Goal: Task Accomplishment & Management: Manage account settings

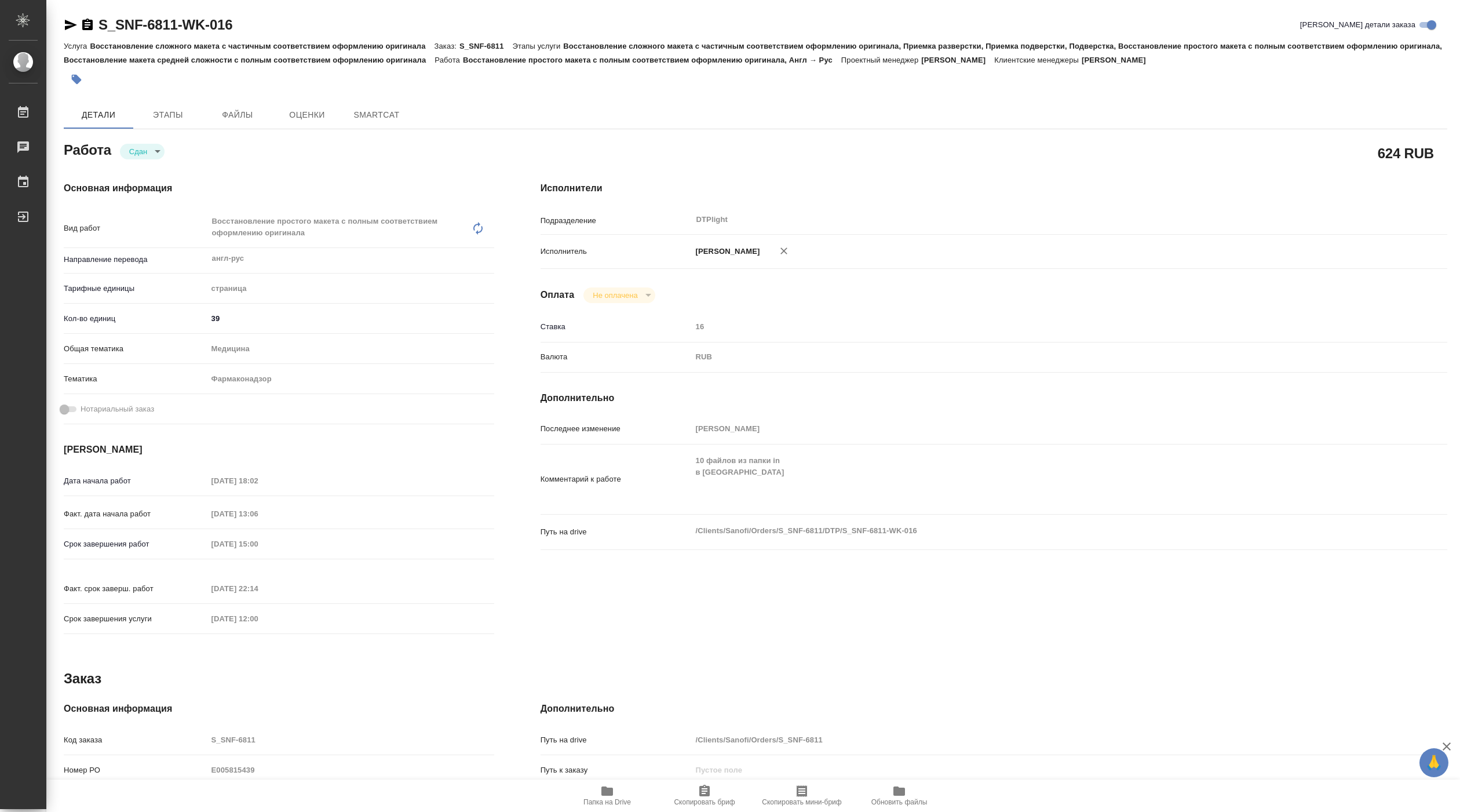
type textarea "x"
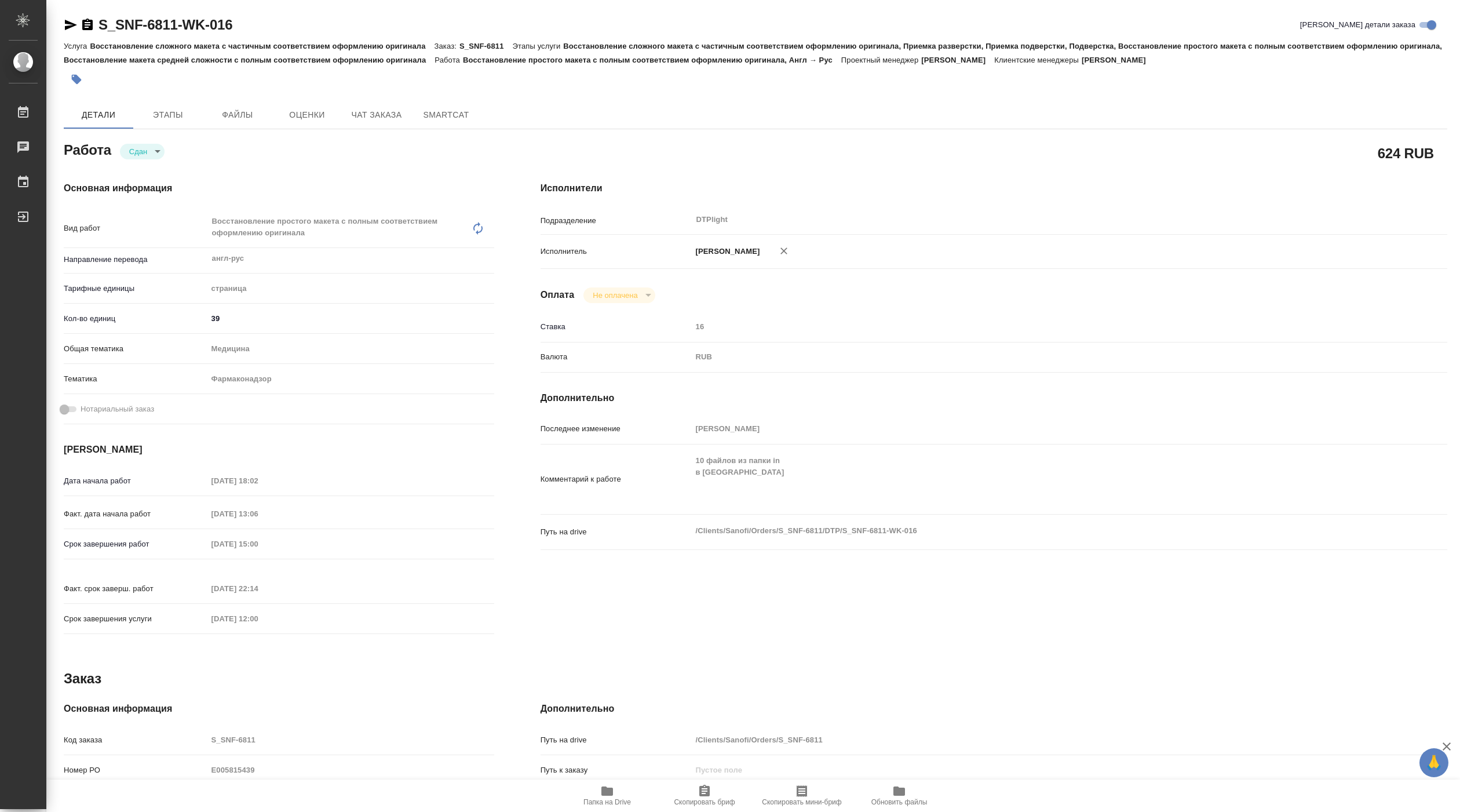
type textarea "x"
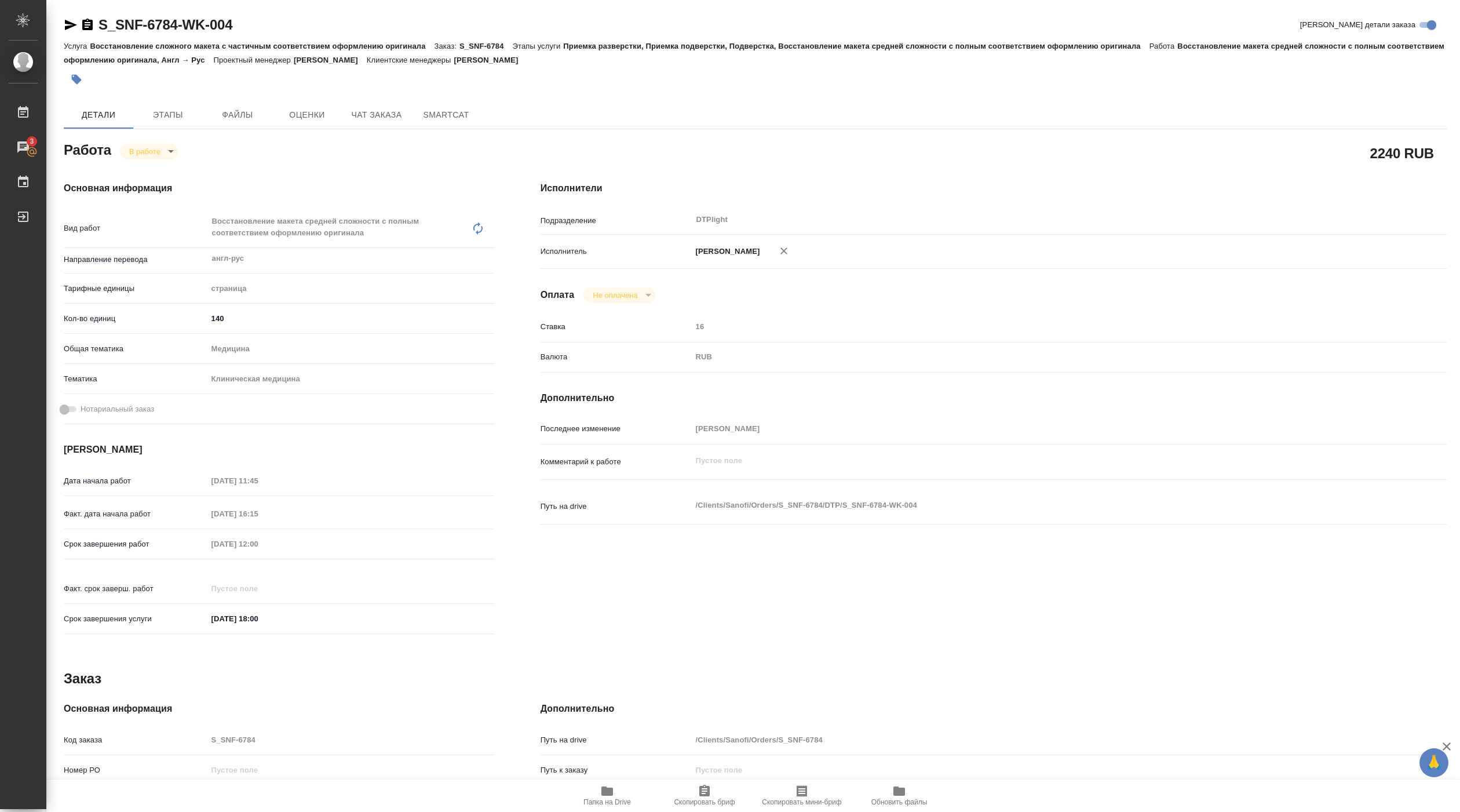
click at [610, 793] on icon "button" at bounding box center [608, 791] width 12 height 9
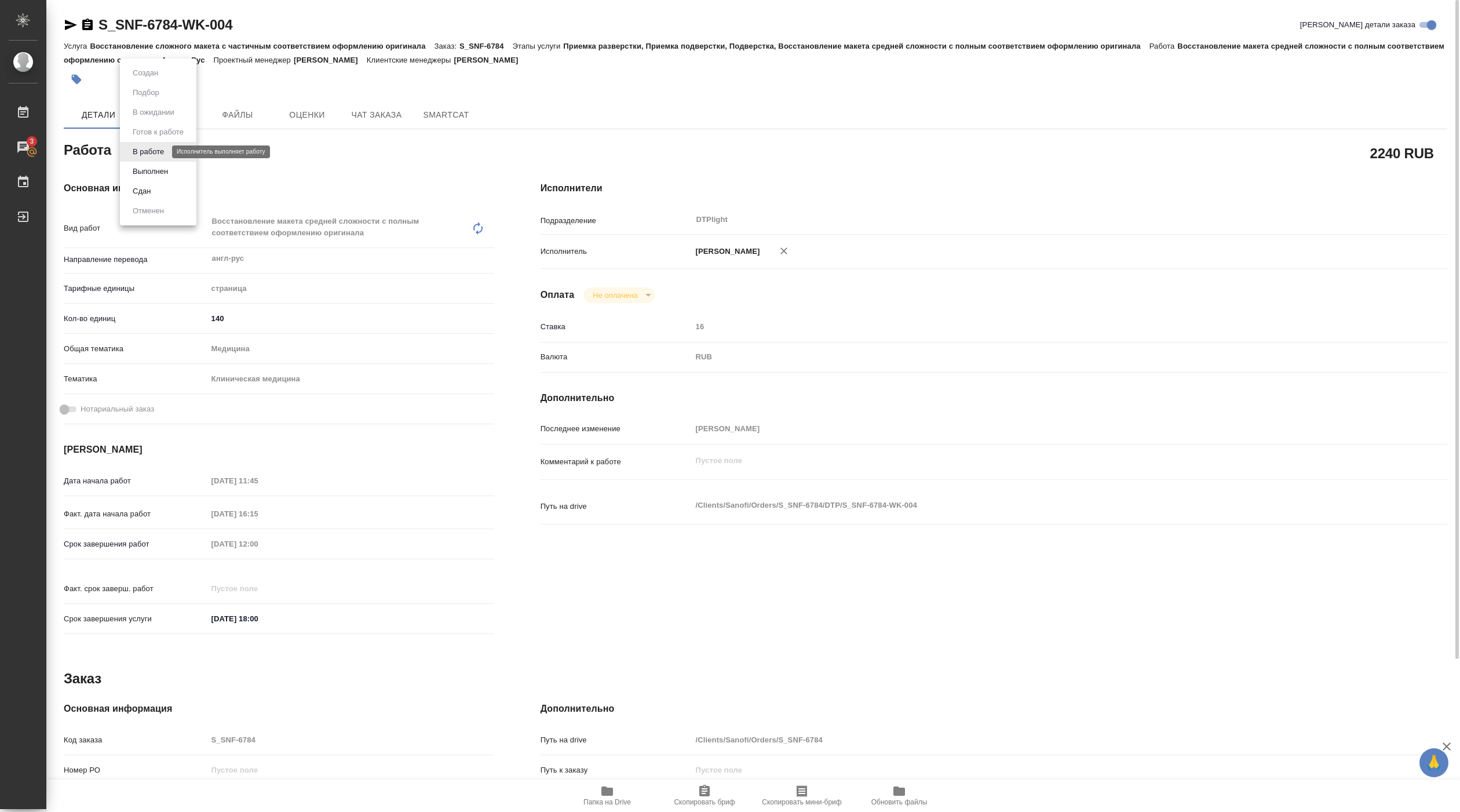
click at [145, 148] on body "🙏 .cls-1 fill:#fff; AWATERA Pankina Anna Работы 3 Чаты График Выйти S_SNF-6784-…" at bounding box center [730, 406] width 1460 height 812
click at [153, 169] on button "Выполнен" at bounding box center [150, 171] width 42 height 12
type textarea "x"
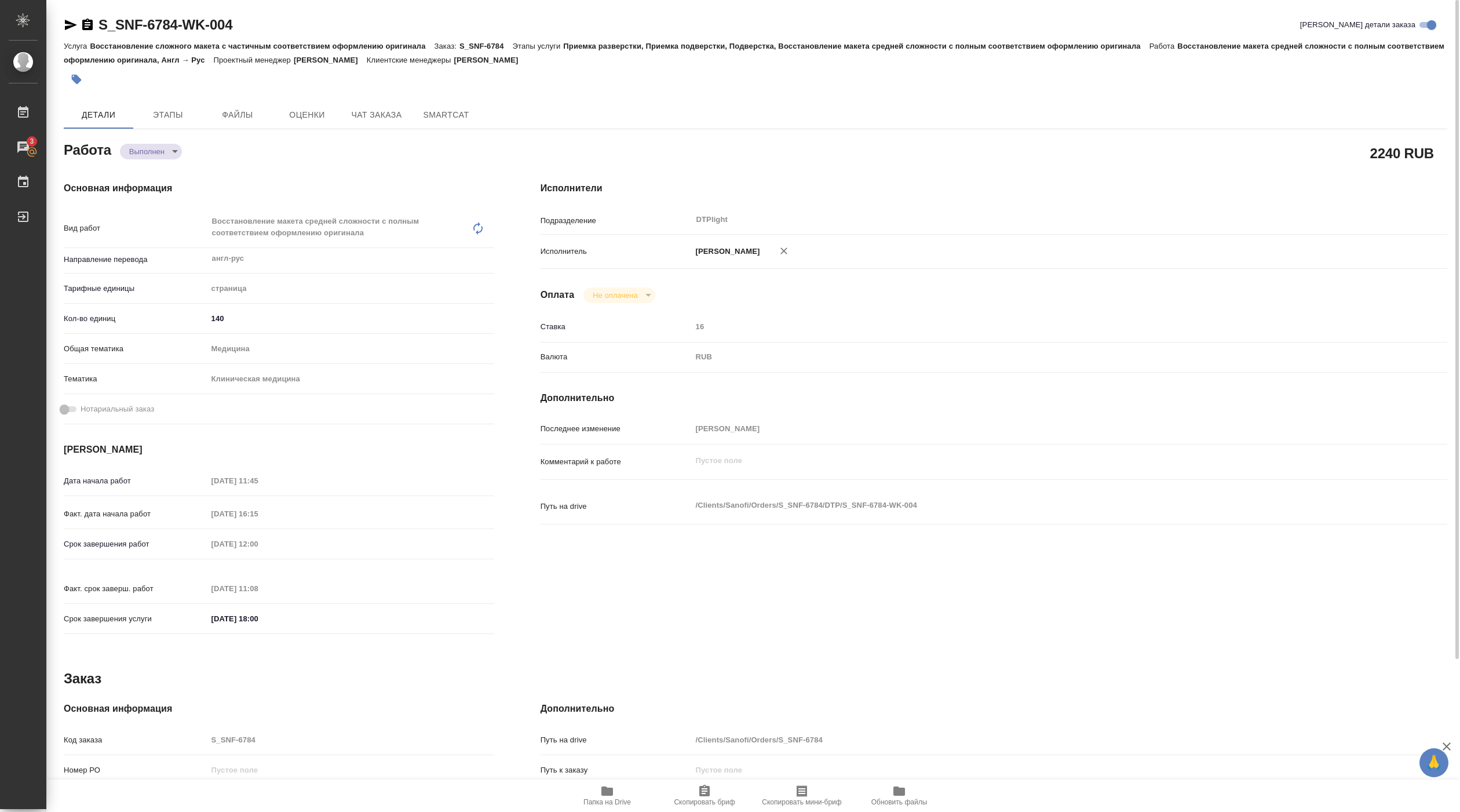
type textarea "x"
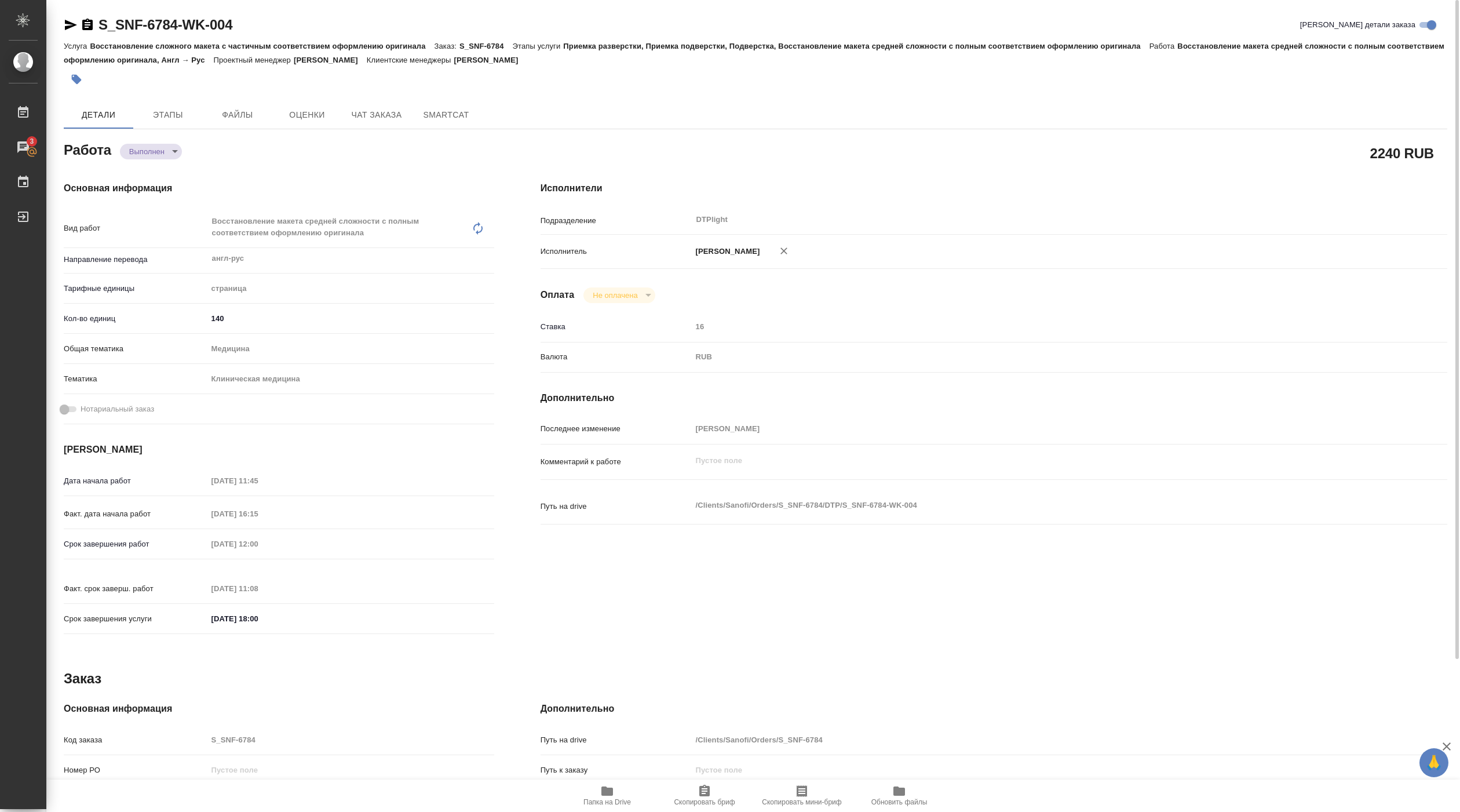
type textarea "x"
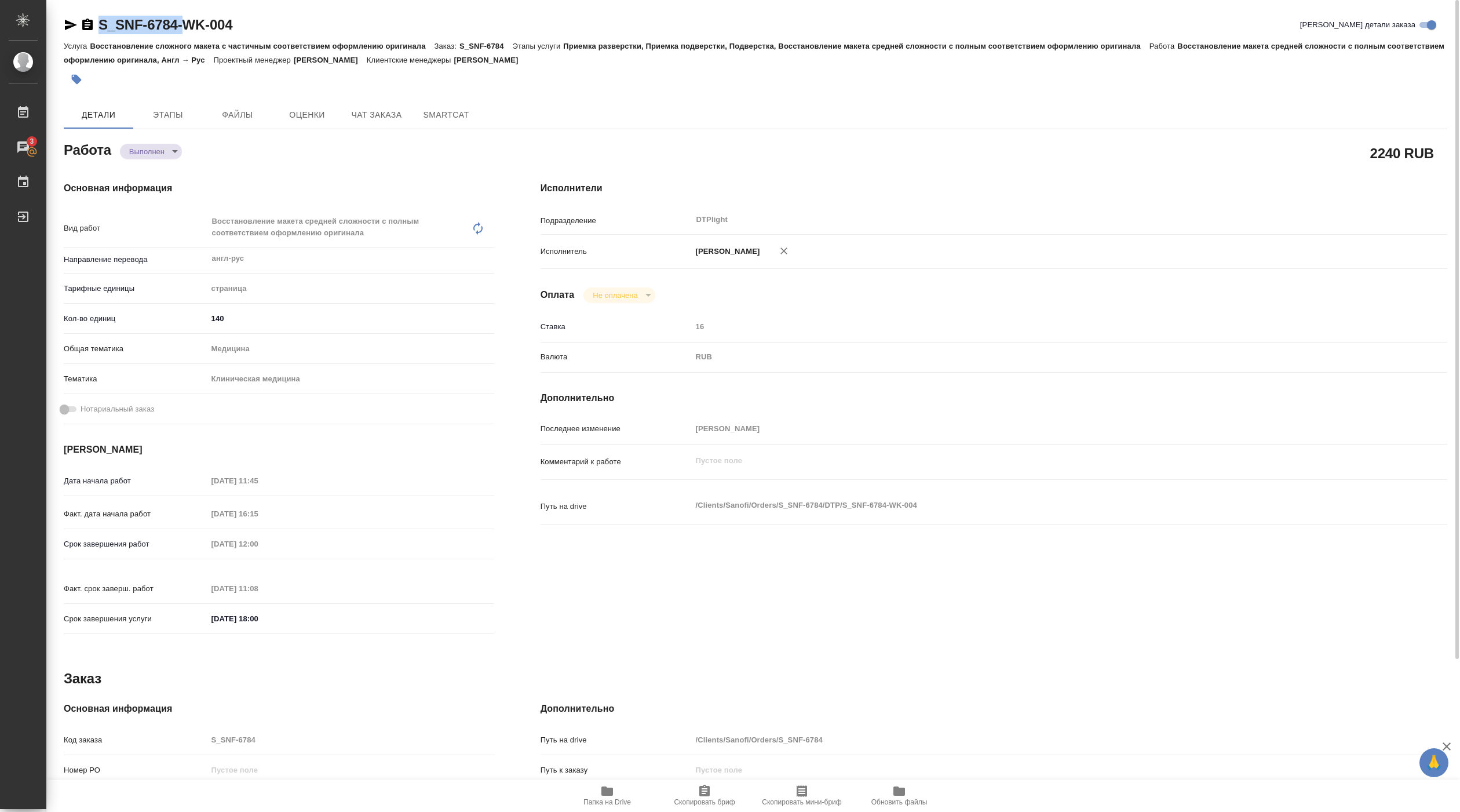
type textarea "x"
drag, startPoint x: 101, startPoint y: 35, endPoint x: 247, endPoint y: 31, distance: 146.1
click at [247, 31] on div "S_SNF-6784-WK-004 Кратко детали заказа" at bounding box center [755, 27] width 1384 height 23
copy link "S_SNF-6784-WK-004"
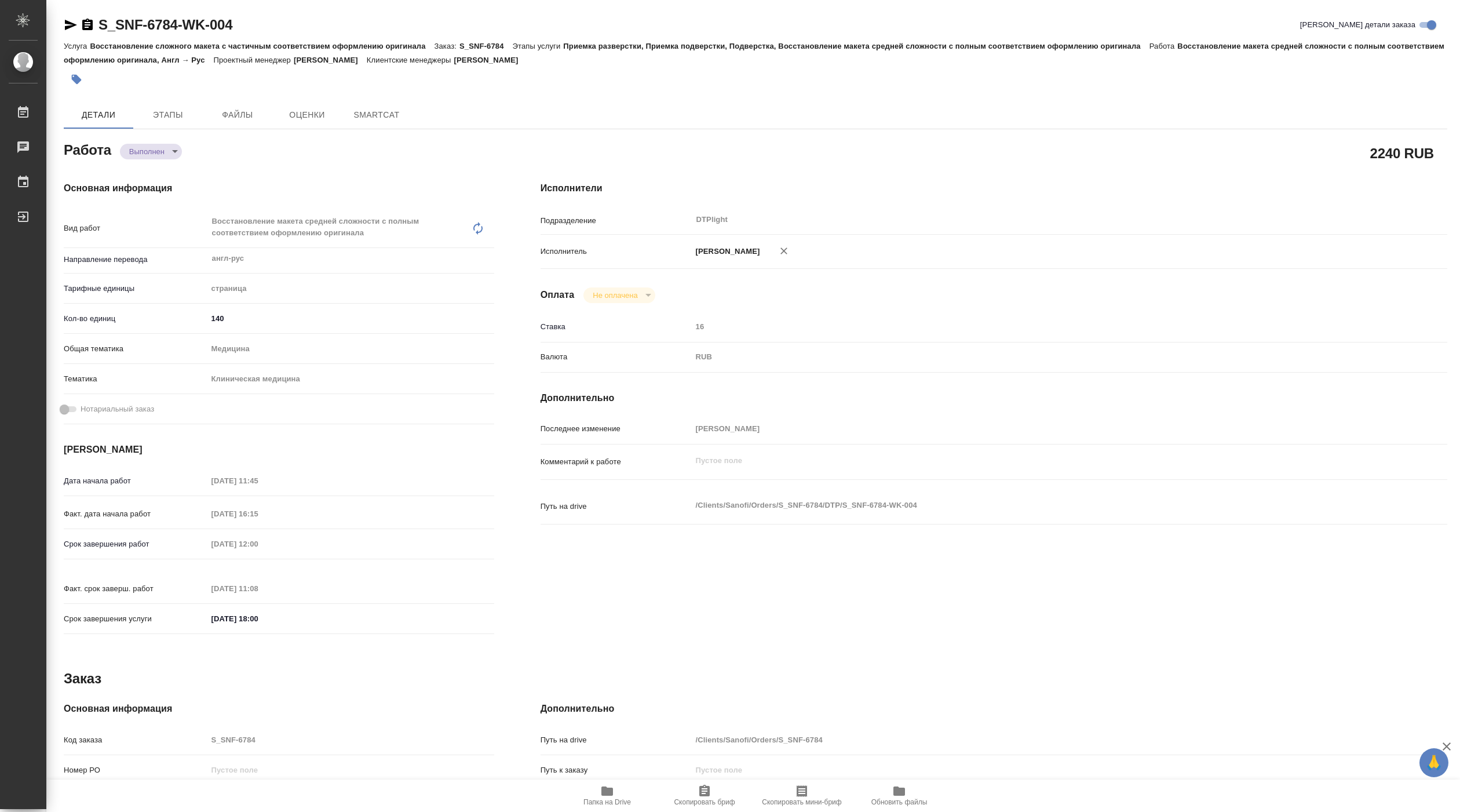
type textarea "x"
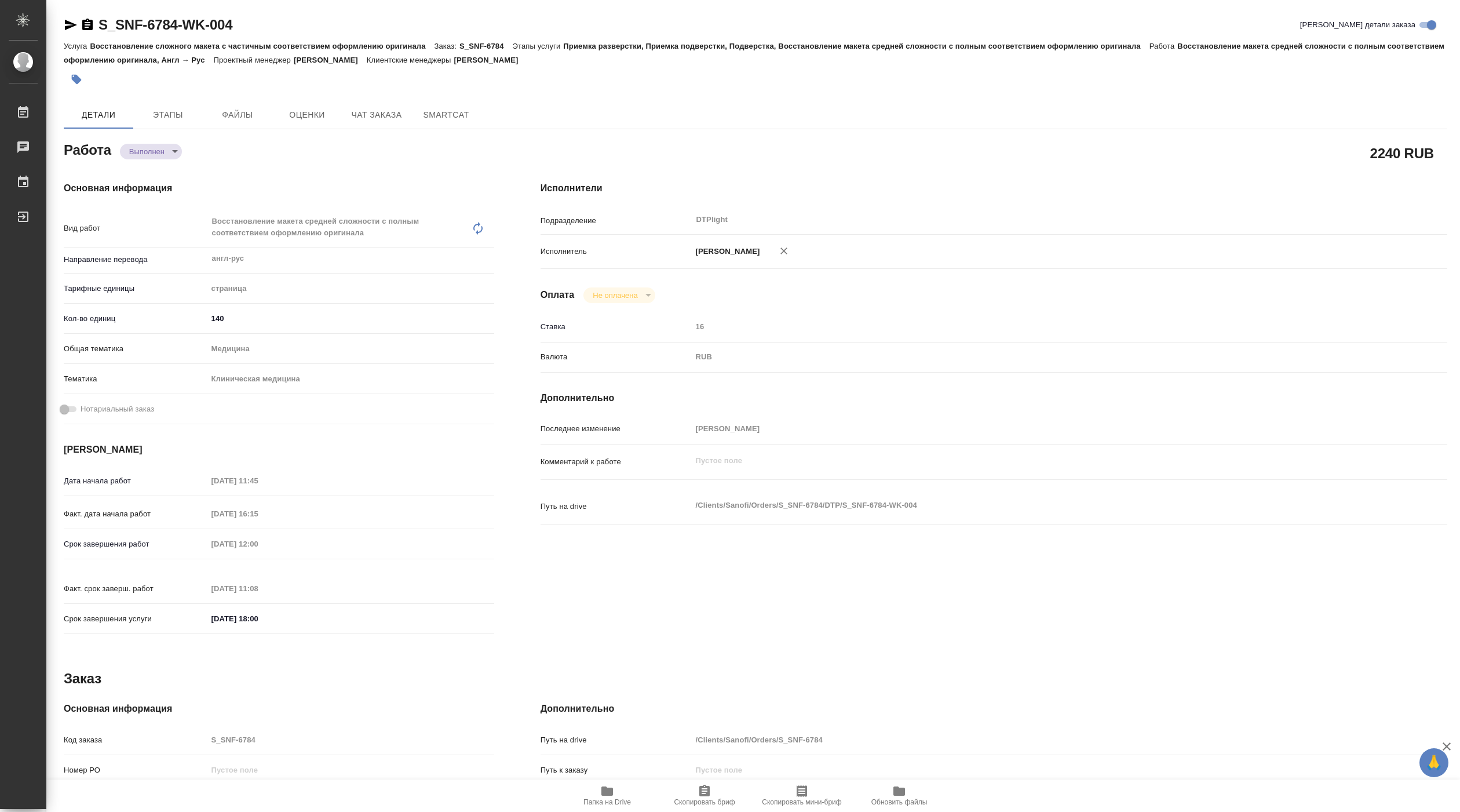
type textarea "x"
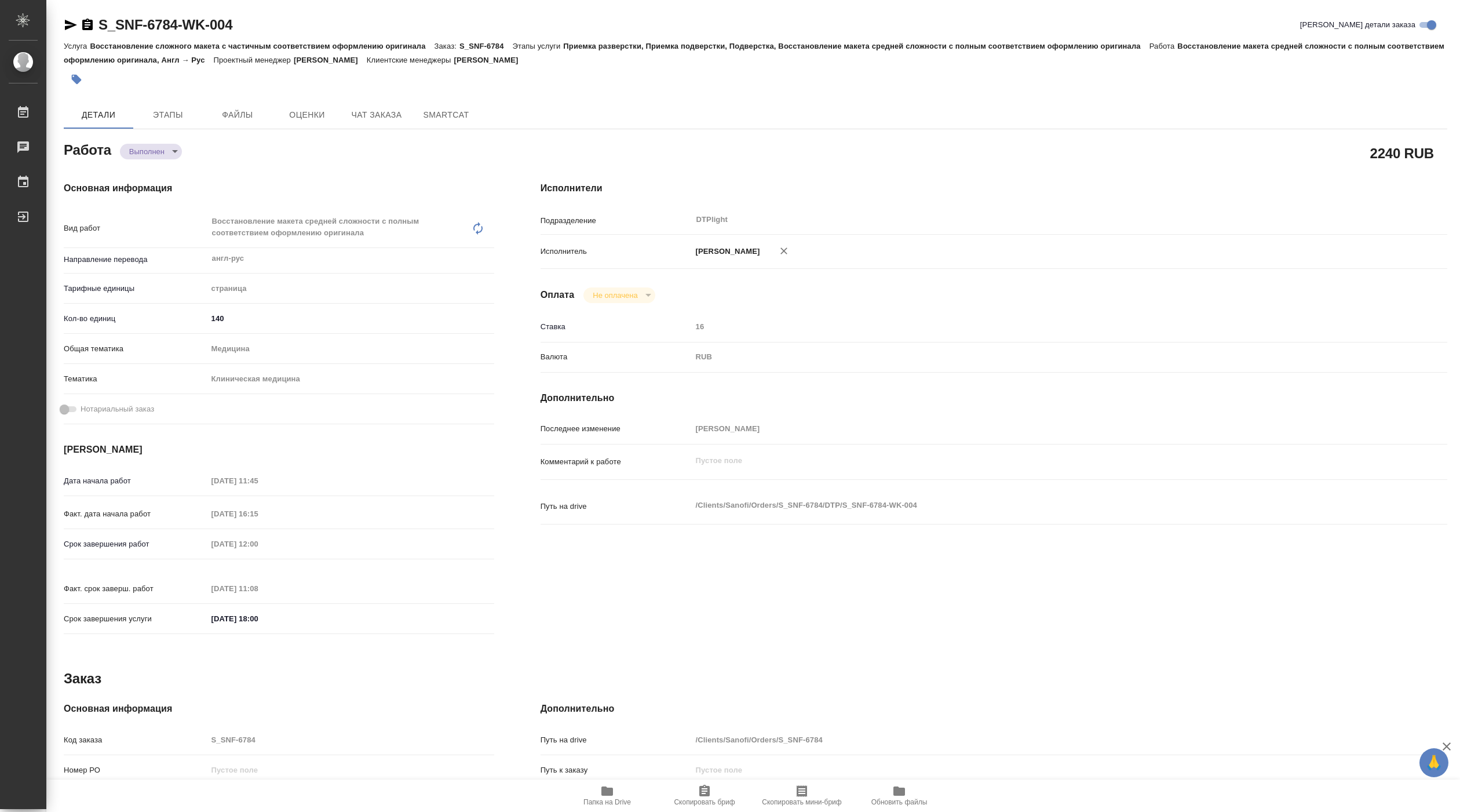
type textarea "x"
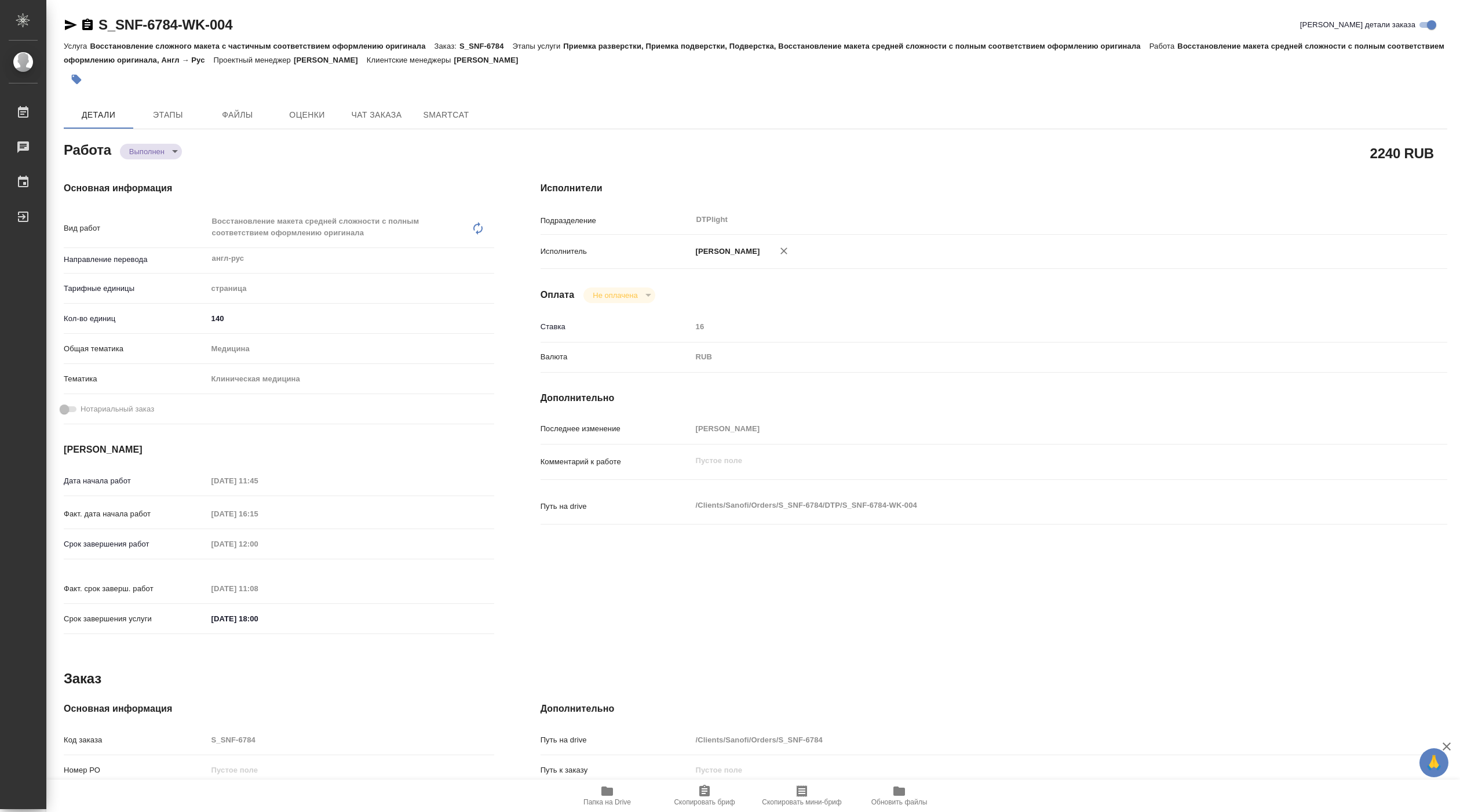
scroll to position [188, 0]
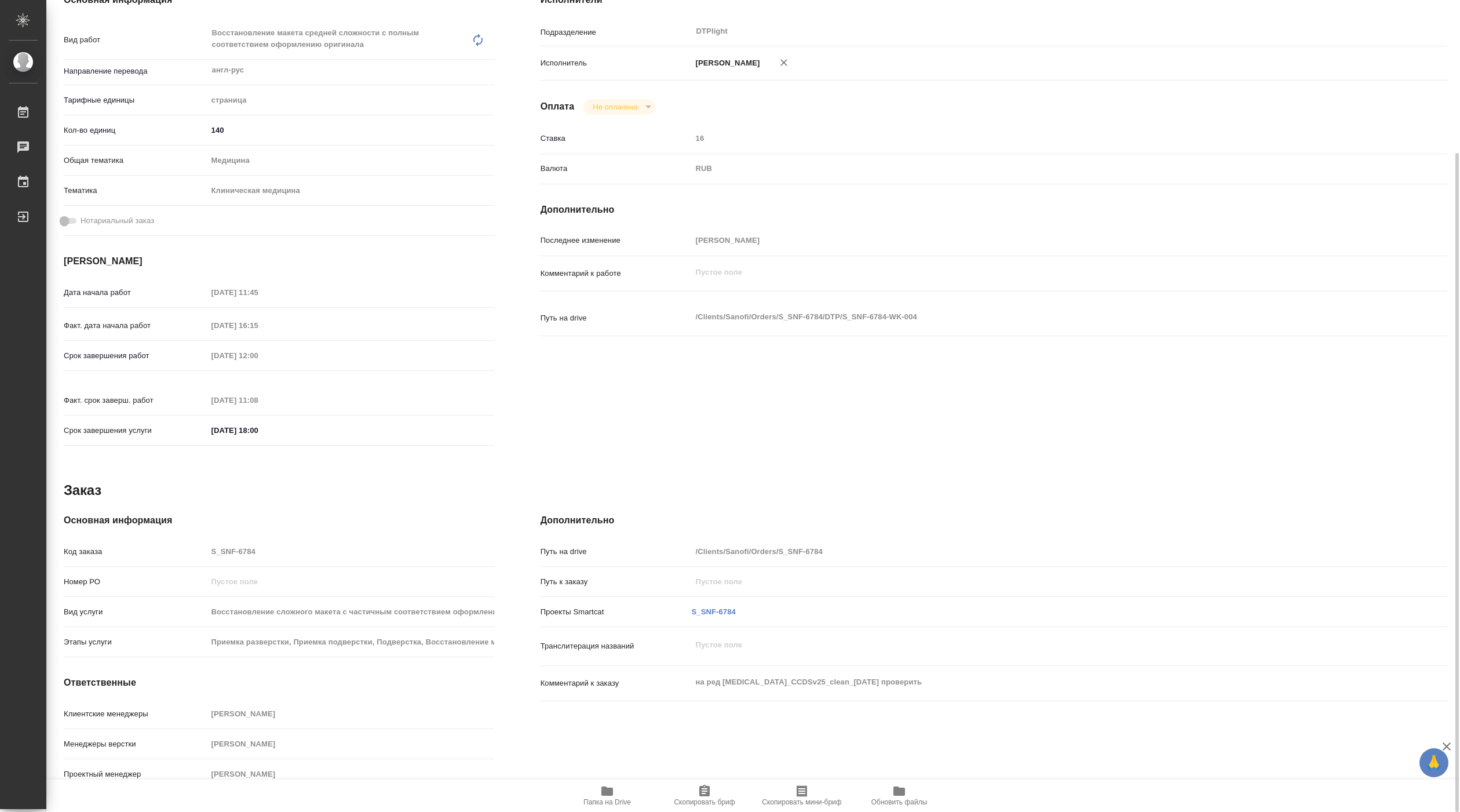
type textarea "x"
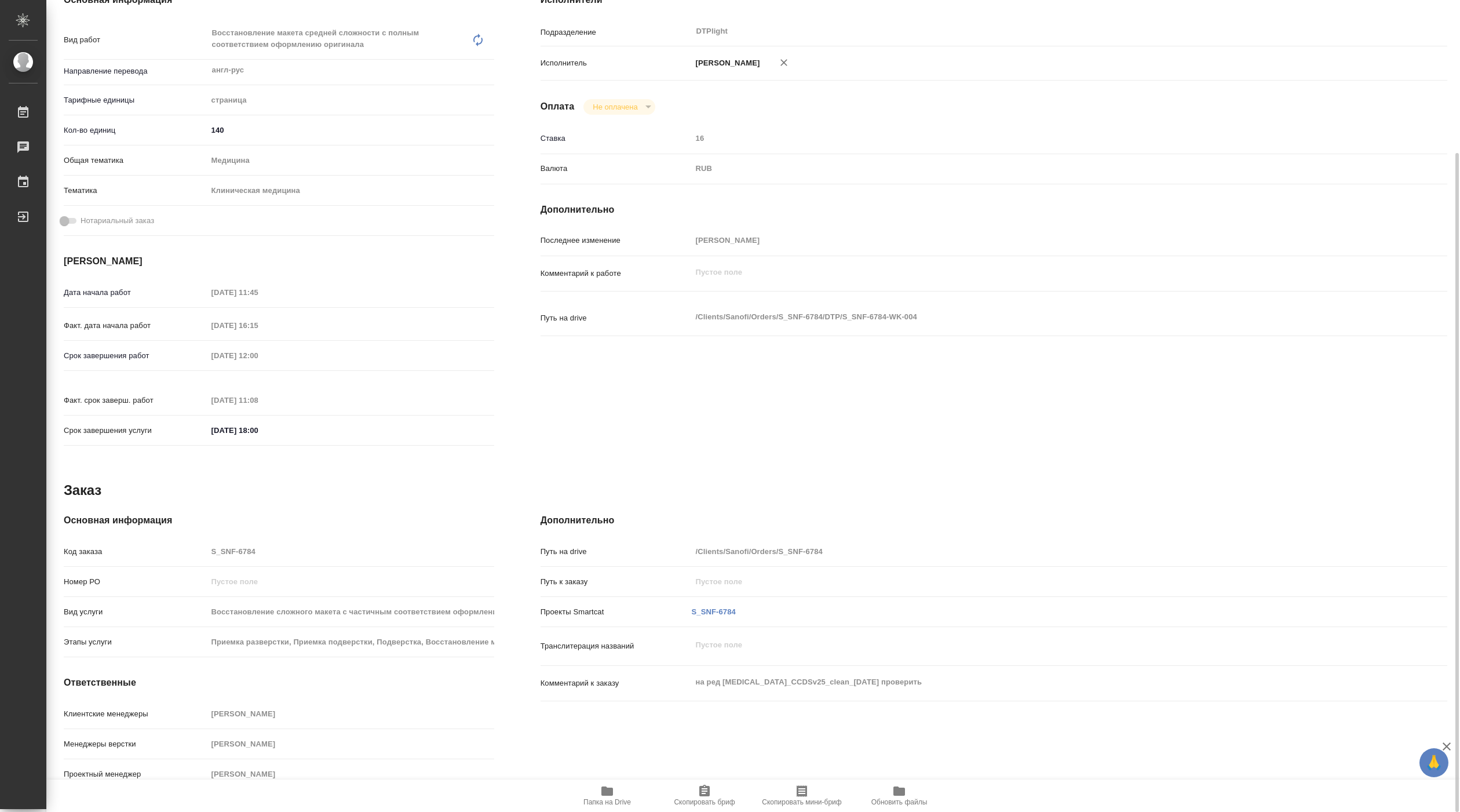
scroll to position [0, 0]
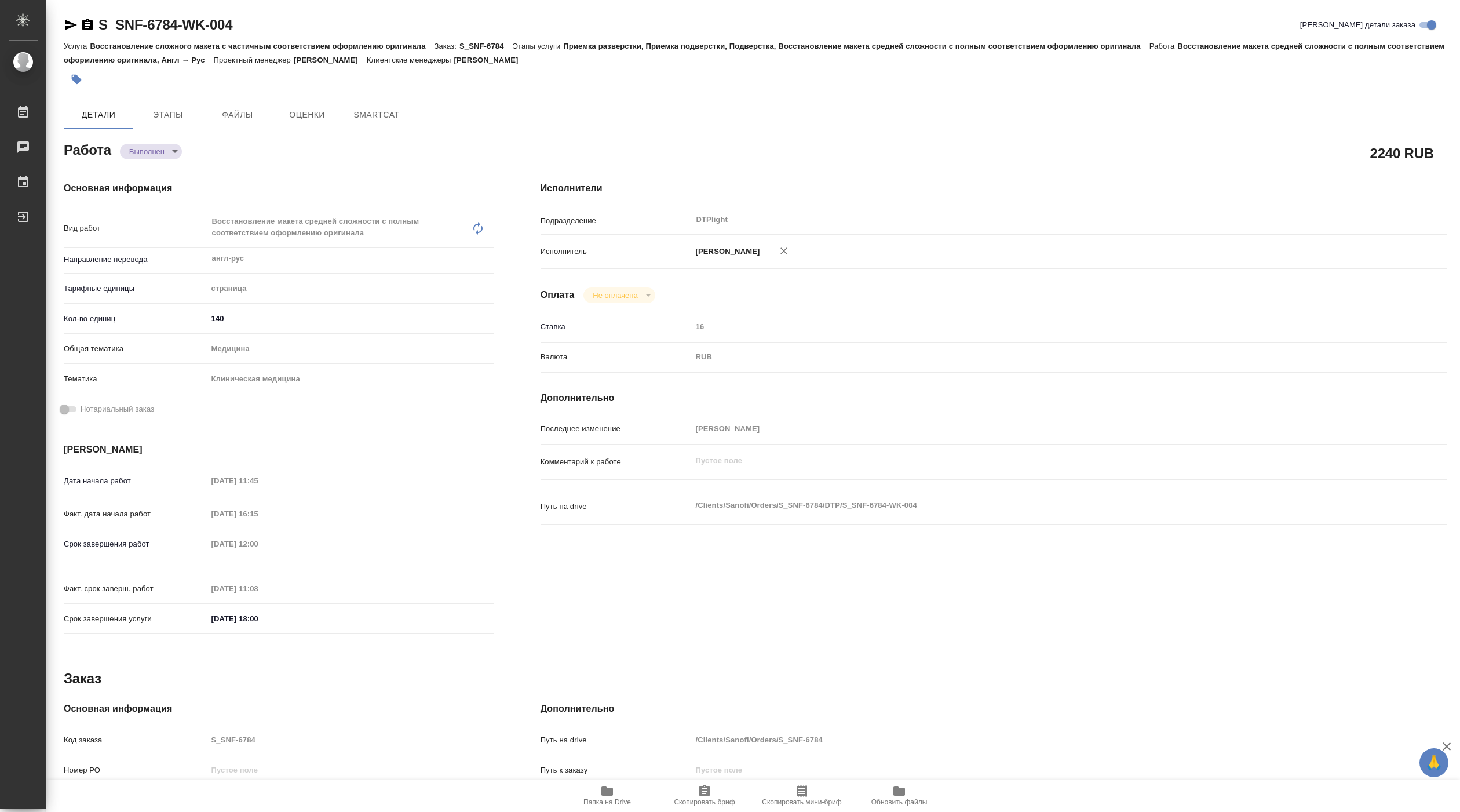
type textarea "x"
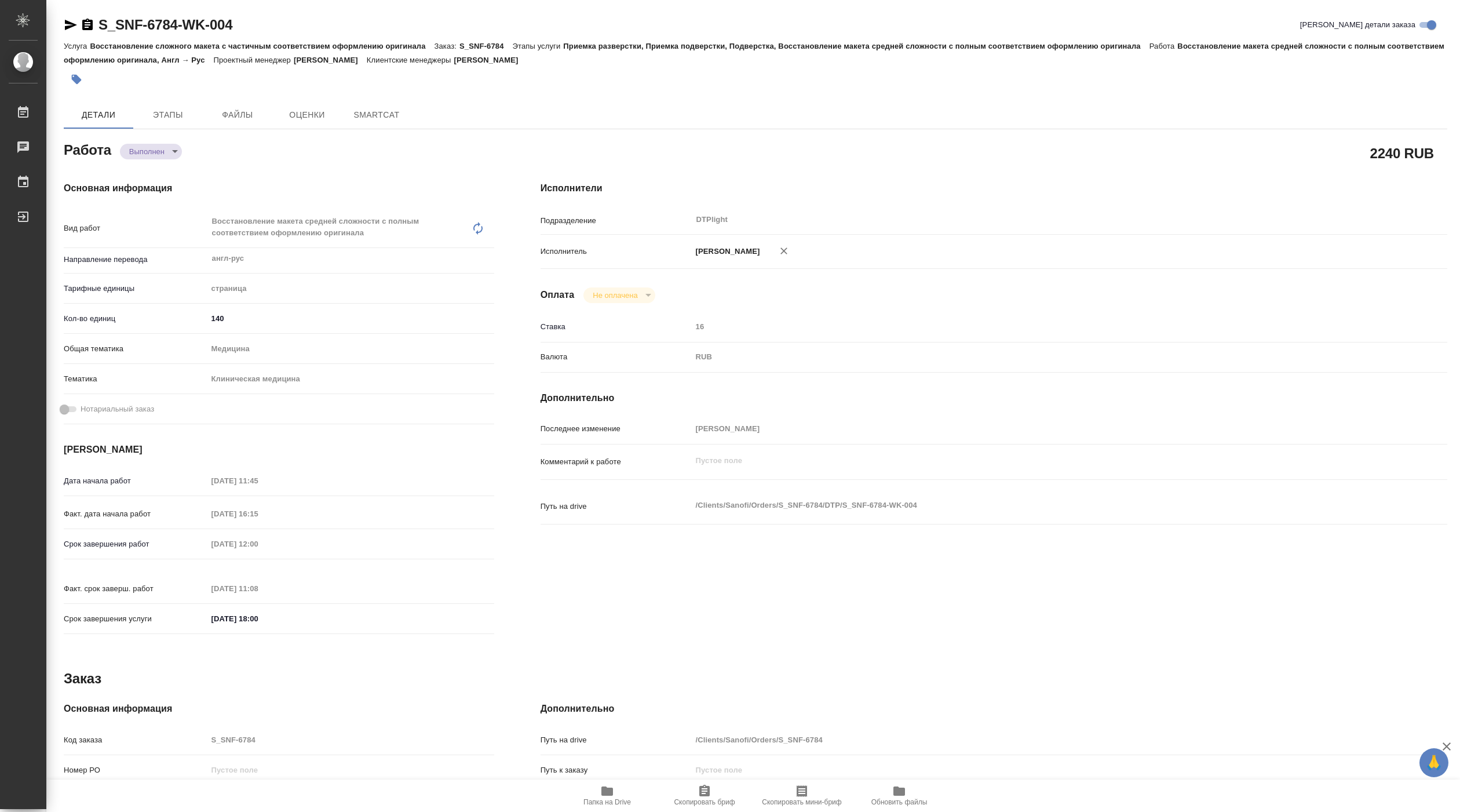
type textarea "x"
